Goal: Transaction & Acquisition: Obtain resource

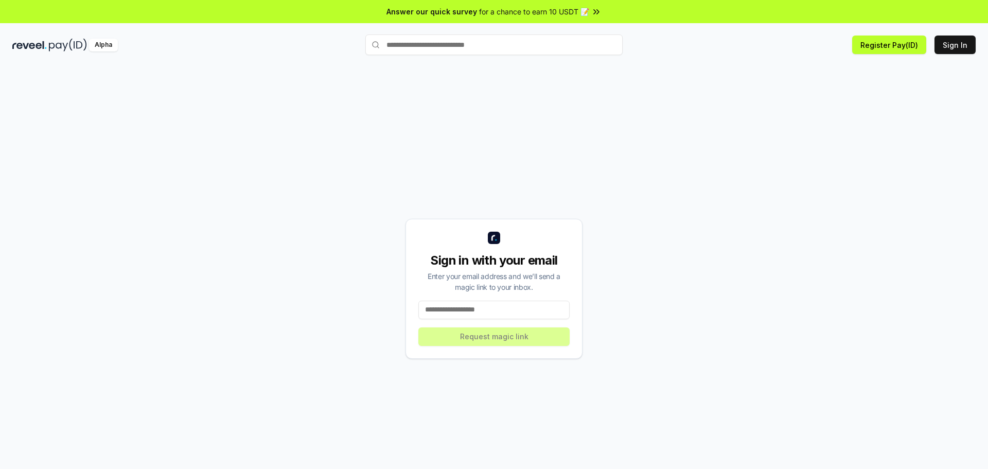
click at [504, 317] on input at bounding box center [493, 309] width 151 height 19
type input "**********"
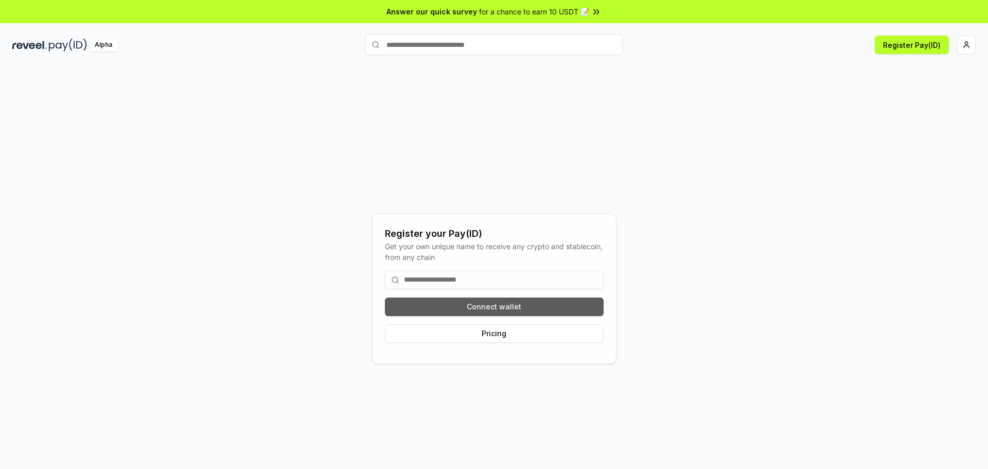
click at [492, 303] on button "Connect wallet" at bounding box center [494, 306] width 219 height 19
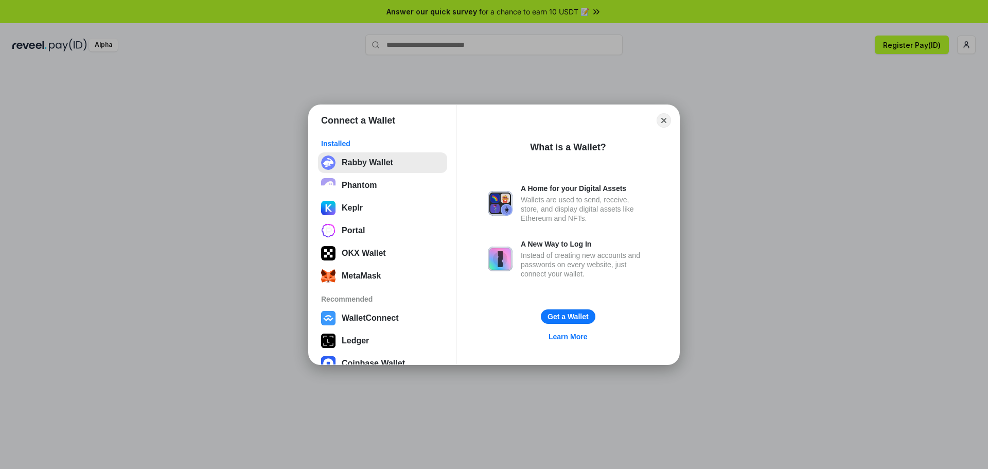
click at [333, 162] on button "Rabby Wallet" at bounding box center [382, 162] width 129 height 21
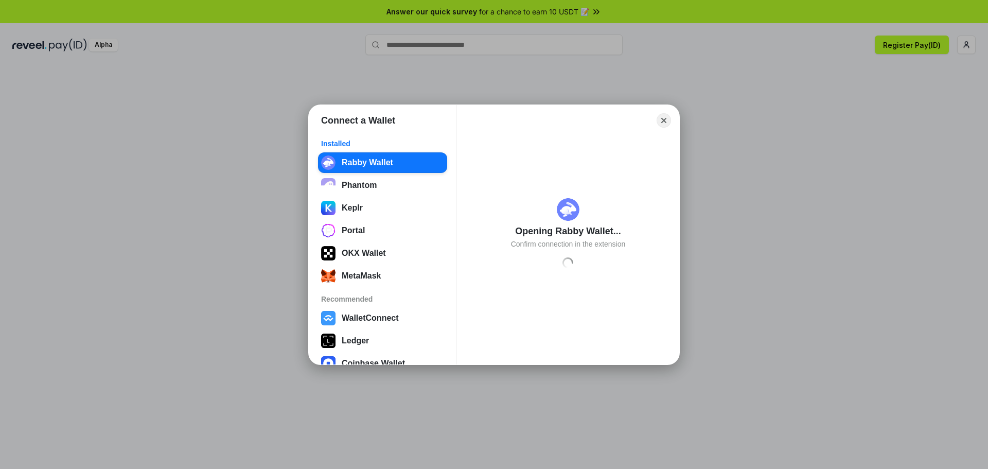
click at [673, 43] on div "Connect a Wallet Installed Rabby Wallet Phantom Keplr Portal OKX Wallet MetaMas…" at bounding box center [494, 234] width 1194 height 674
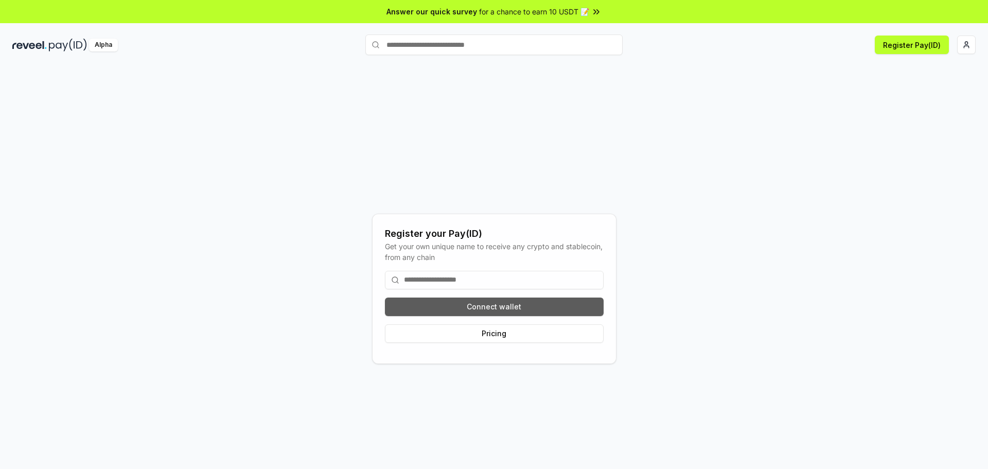
click at [508, 310] on button "Connect wallet" at bounding box center [494, 306] width 219 height 19
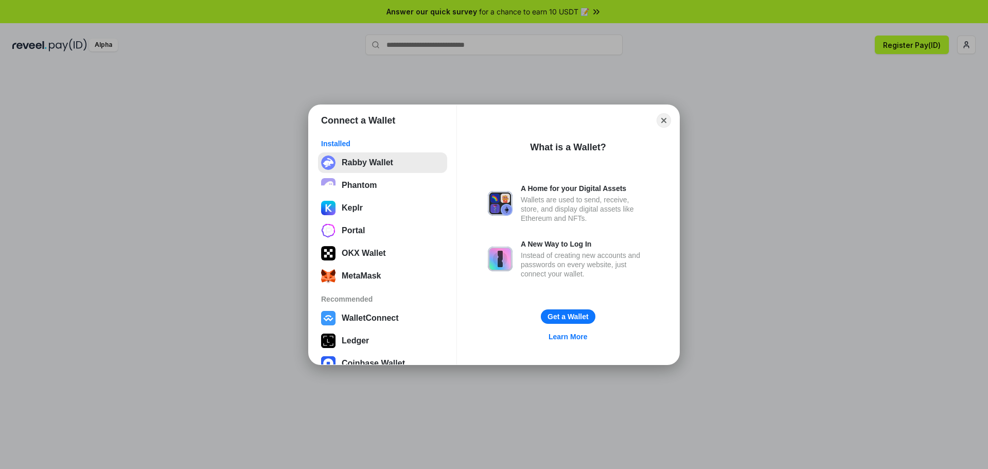
click at [367, 166] on button "Rabby Wallet" at bounding box center [382, 162] width 129 height 21
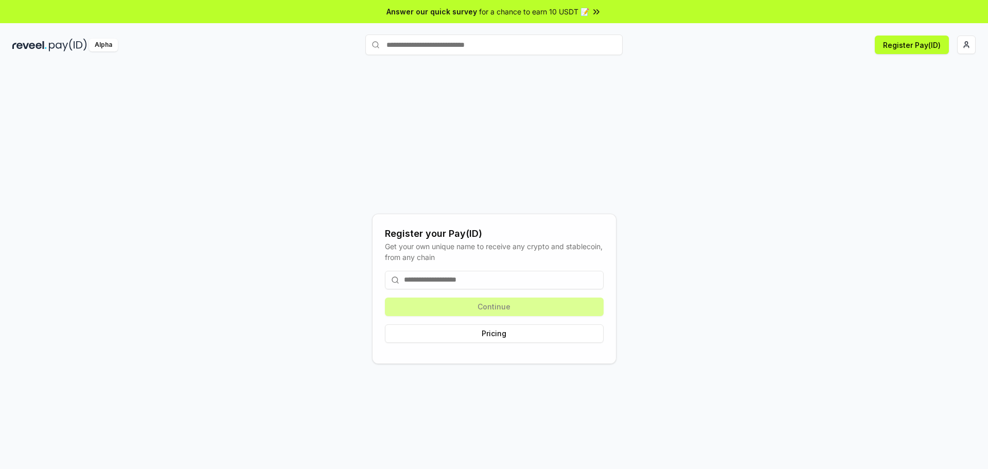
click at [475, 286] on input at bounding box center [494, 280] width 219 height 19
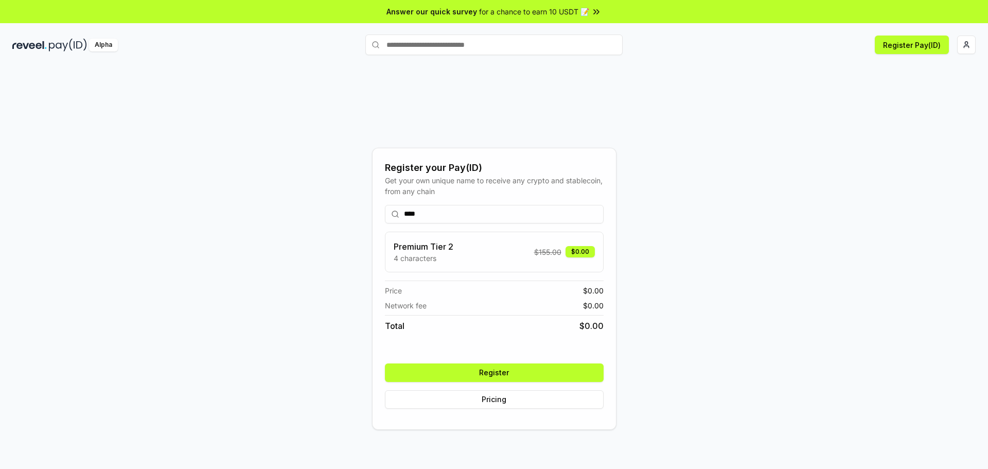
type input "****"
click at [489, 371] on button "Register" at bounding box center [494, 372] width 219 height 19
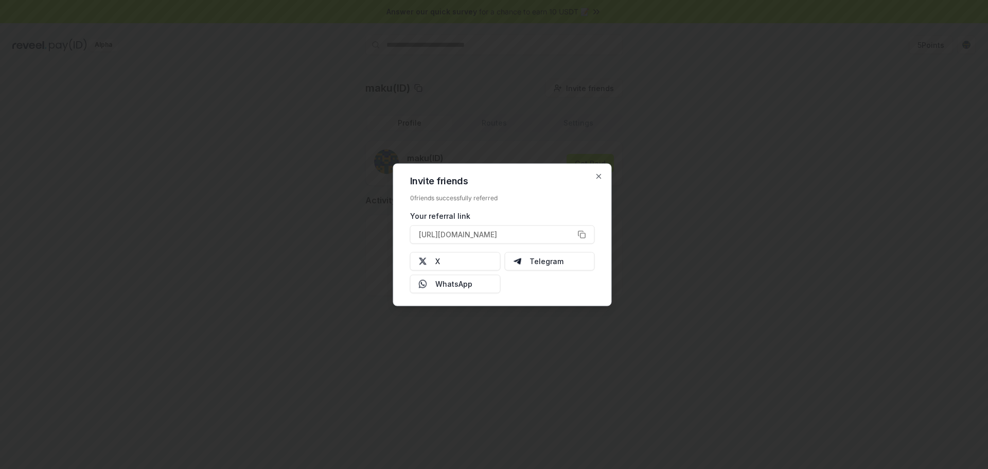
click at [596, 181] on div "Invite friends 0 friends successfully referred Your referral link https://revee…" at bounding box center [502, 234] width 219 height 143
click at [597, 176] on icon "button" at bounding box center [599, 176] width 8 height 8
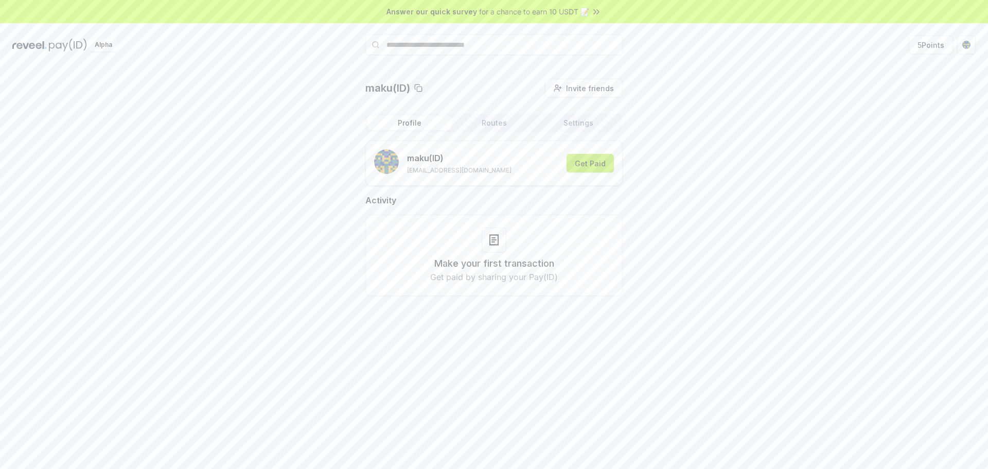
click at [598, 164] on button "Get Paid" at bounding box center [589, 163] width 47 height 19
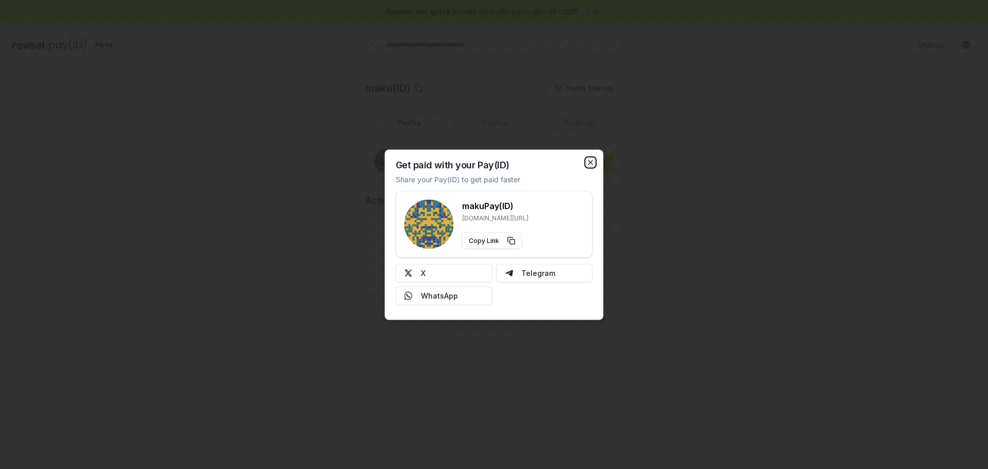
click at [593, 163] on icon "button" at bounding box center [591, 162] width 8 height 8
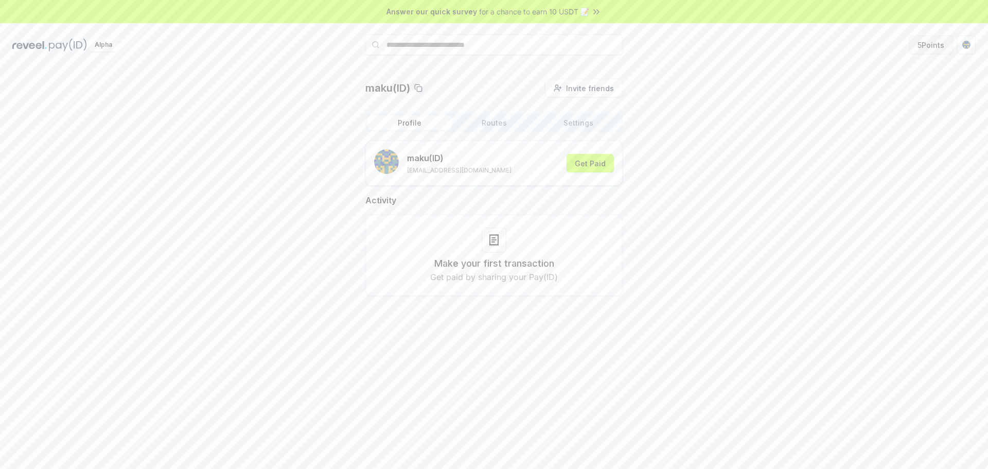
click at [931, 49] on button "5 Points" at bounding box center [931, 44] width 44 height 19
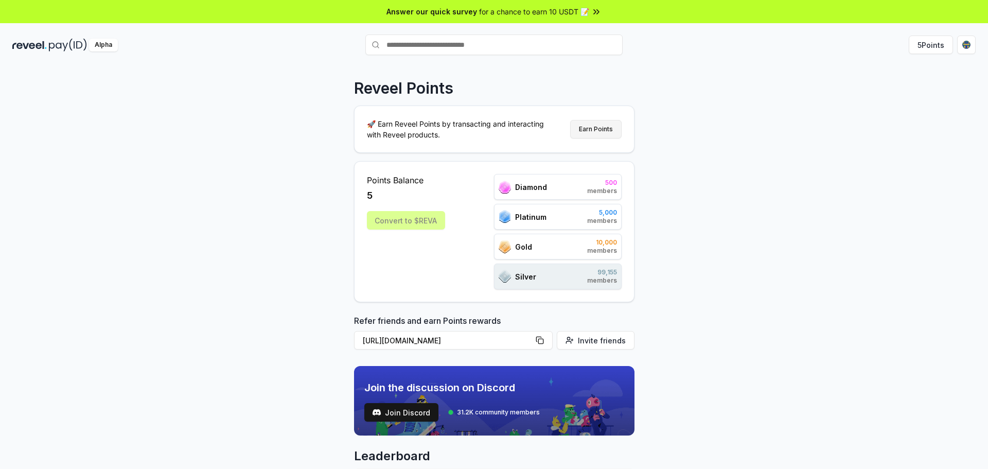
click at [596, 127] on button "Earn Points" at bounding box center [595, 129] width 51 height 19
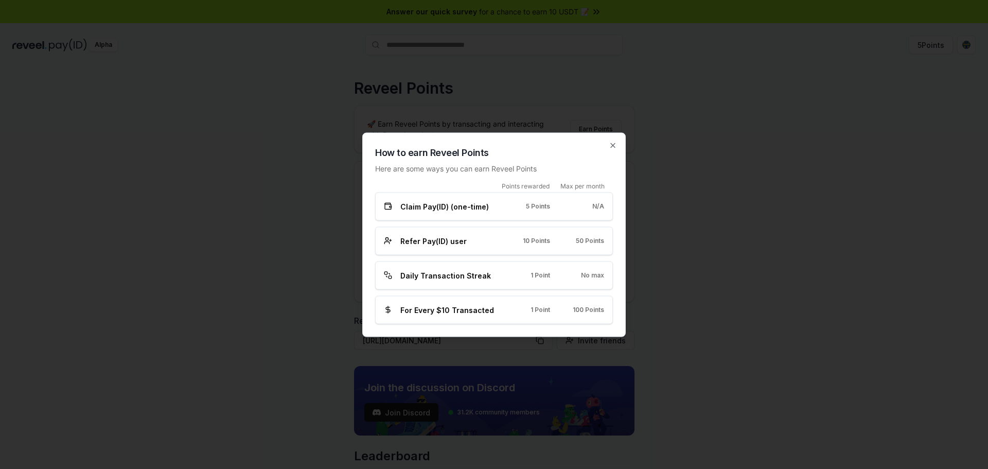
click at [460, 279] on span "Daily Transaction Streak" at bounding box center [445, 275] width 91 height 11
click at [467, 243] on div "Refer Pay(ID) user" at bounding box center [440, 240] width 112 height 11
click at [612, 149] on icon "button" at bounding box center [613, 145] width 8 height 8
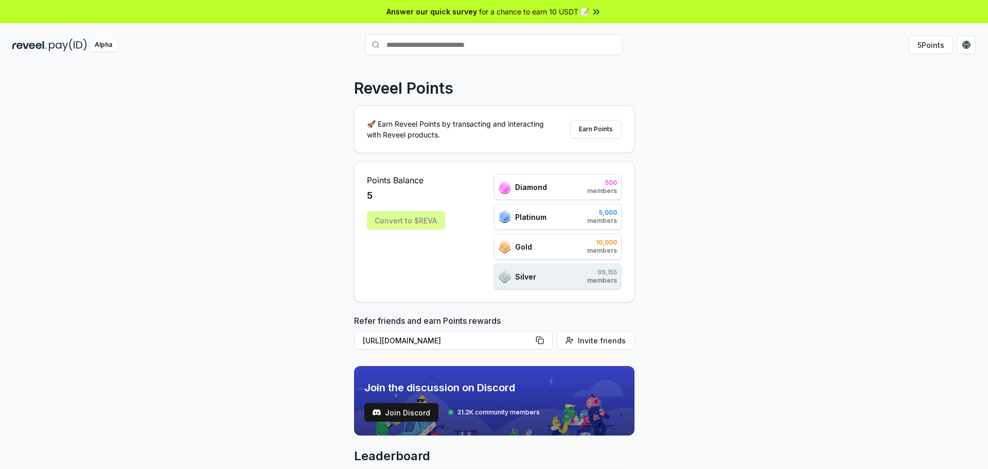
click at [393, 219] on div "Convert to $REVA" at bounding box center [406, 220] width 78 height 19
click at [595, 128] on button "Earn Points" at bounding box center [595, 129] width 51 height 19
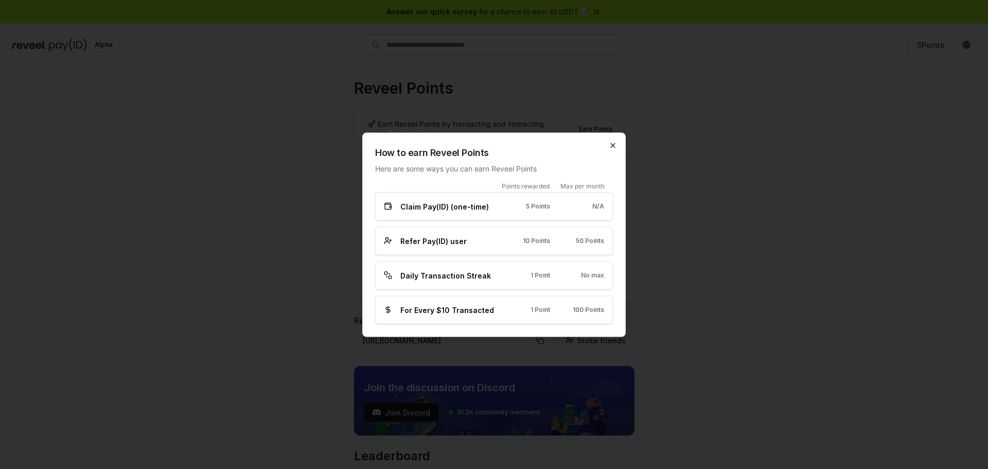
click at [614, 146] on icon "button" at bounding box center [613, 145] width 8 height 8
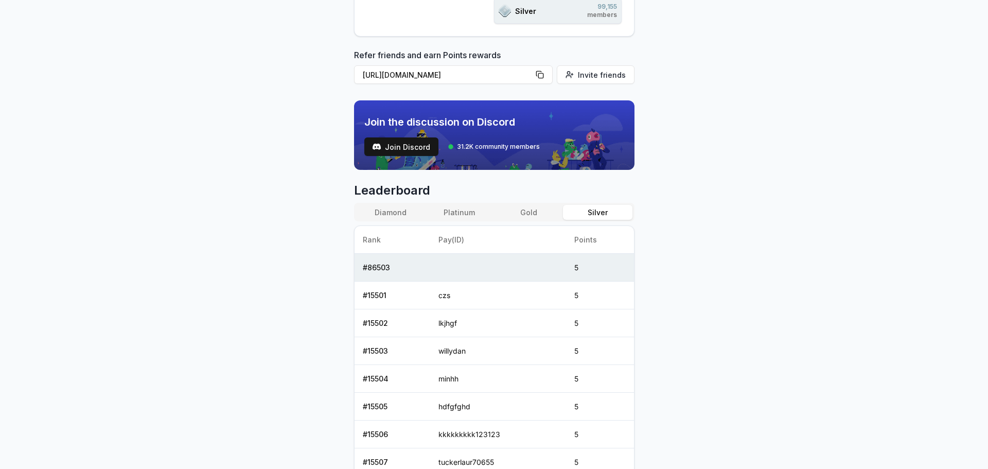
drag, startPoint x: 629, startPoint y: 129, endPoint x: 656, endPoint y: 75, distance: 60.7
